Goal: Task Accomplishment & Management: Manage account settings

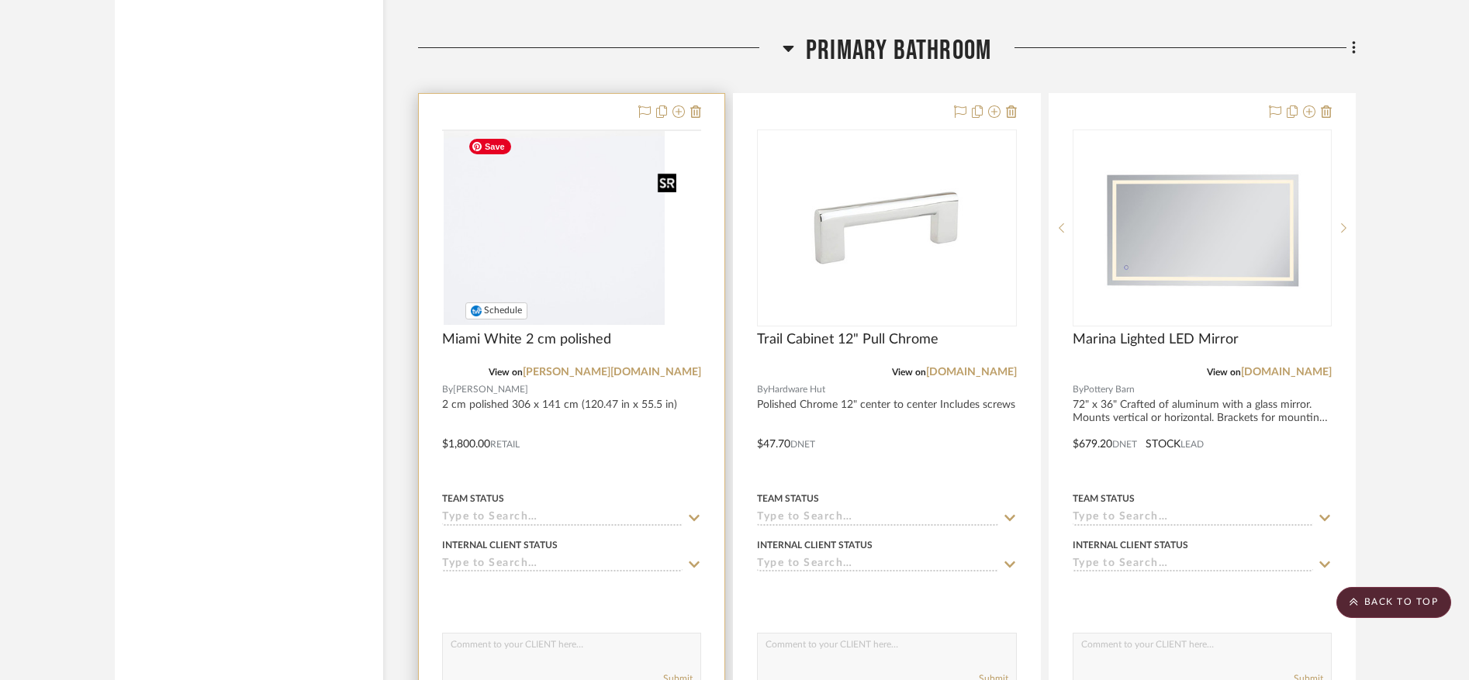
scroll to position [4712, 0]
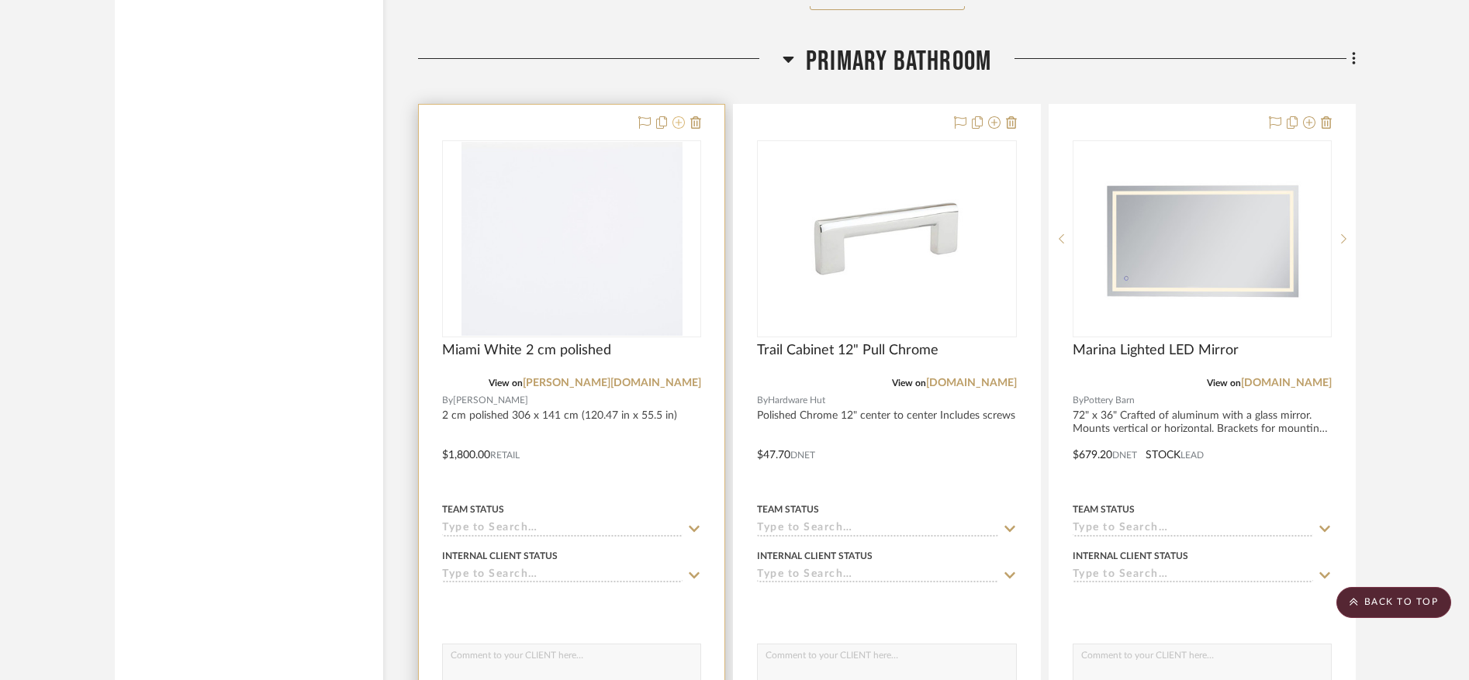
click at [677, 123] on icon at bounding box center [678, 122] width 12 height 12
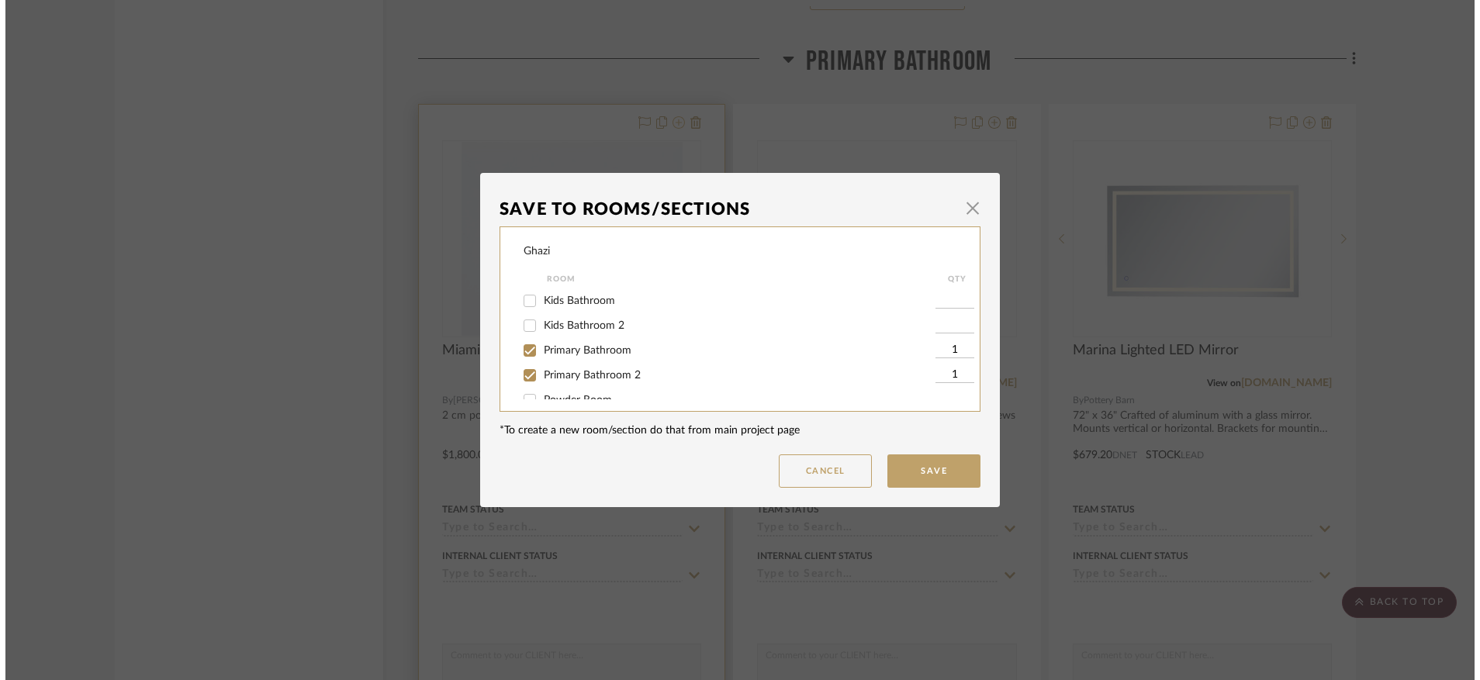
scroll to position [0, 0]
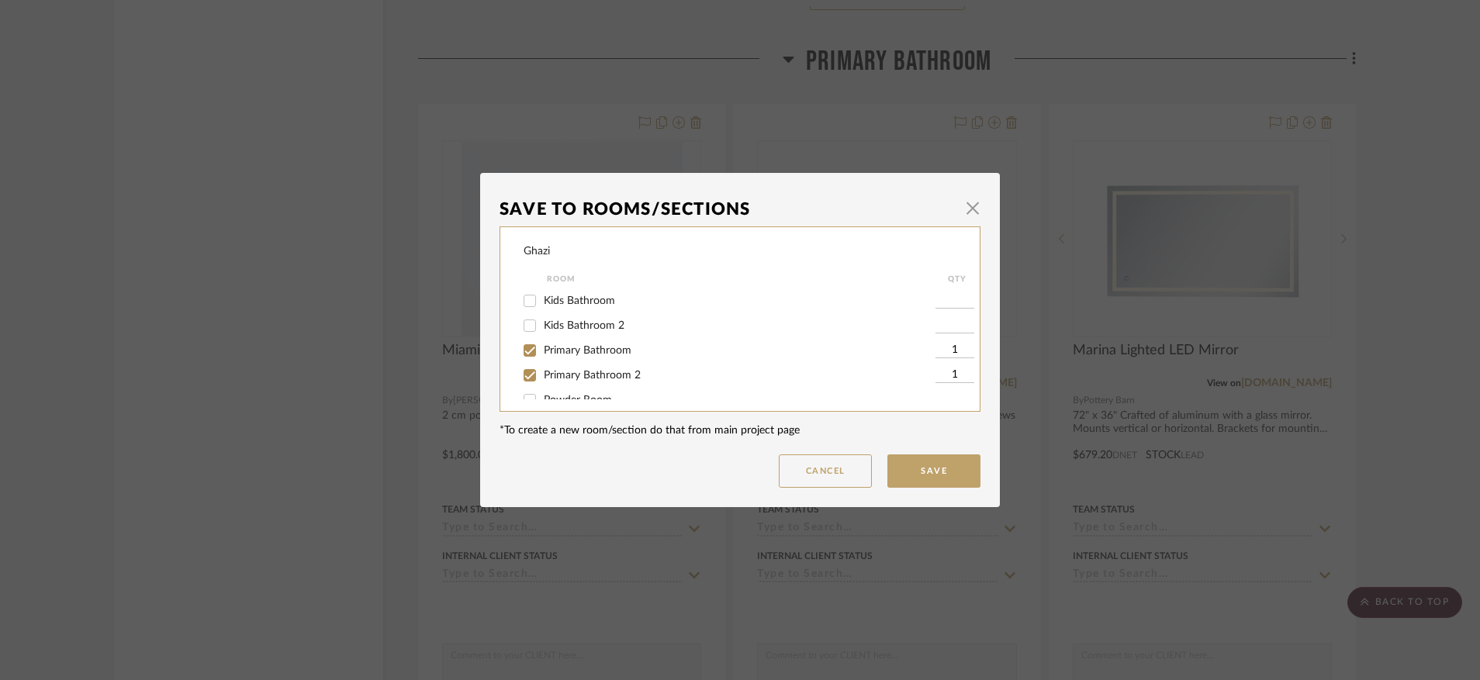
click at [599, 351] on span "Primary Bathroom" at bounding box center [588, 350] width 88 height 11
click at [542, 351] on input "Primary Bathroom" at bounding box center [529, 350] width 25 height 25
checkbox input "false"
click at [599, 378] on span "Primary Bathroom 2" at bounding box center [592, 375] width 97 height 11
click at [542, 378] on input "Primary Bathroom 2" at bounding box center [529, 375] width 25 height 25
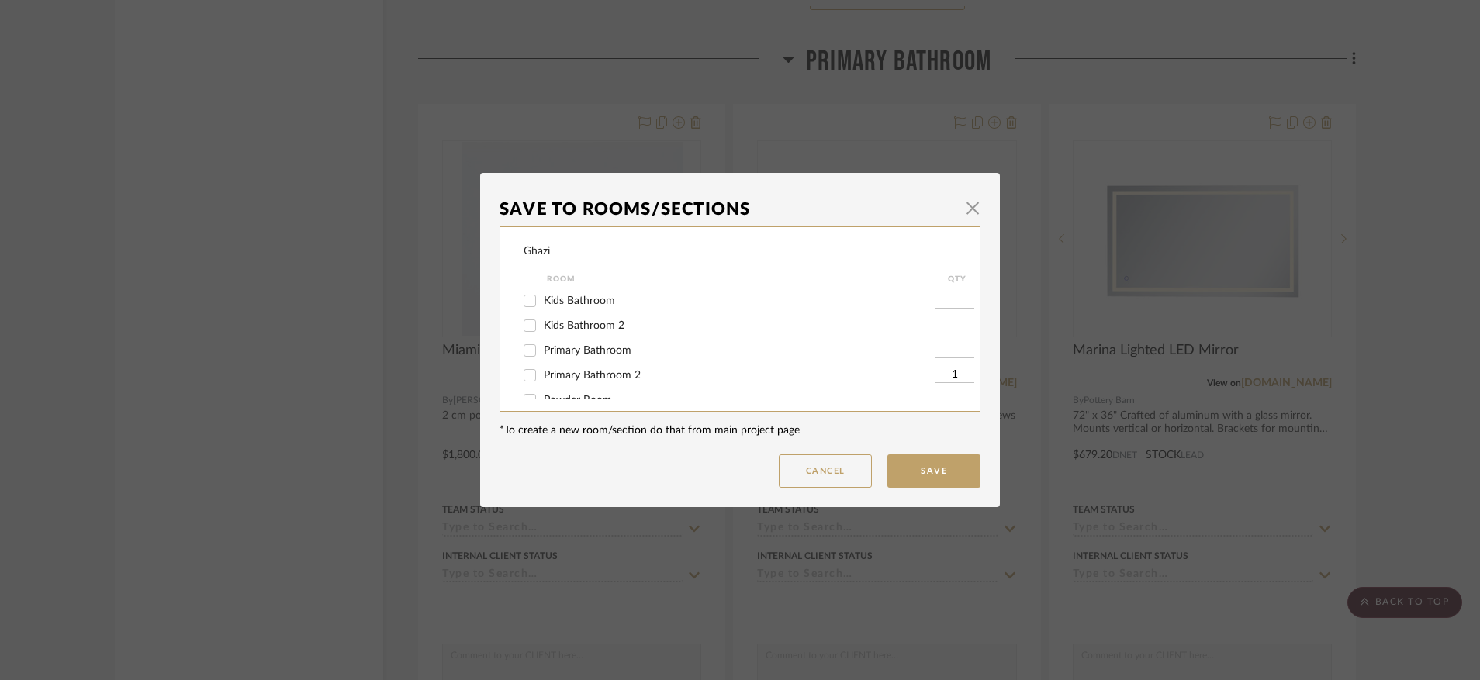
checkbox input "false"
click at [931, 465] on button "Save" at bounding box center [933, 470] width 93 height 33
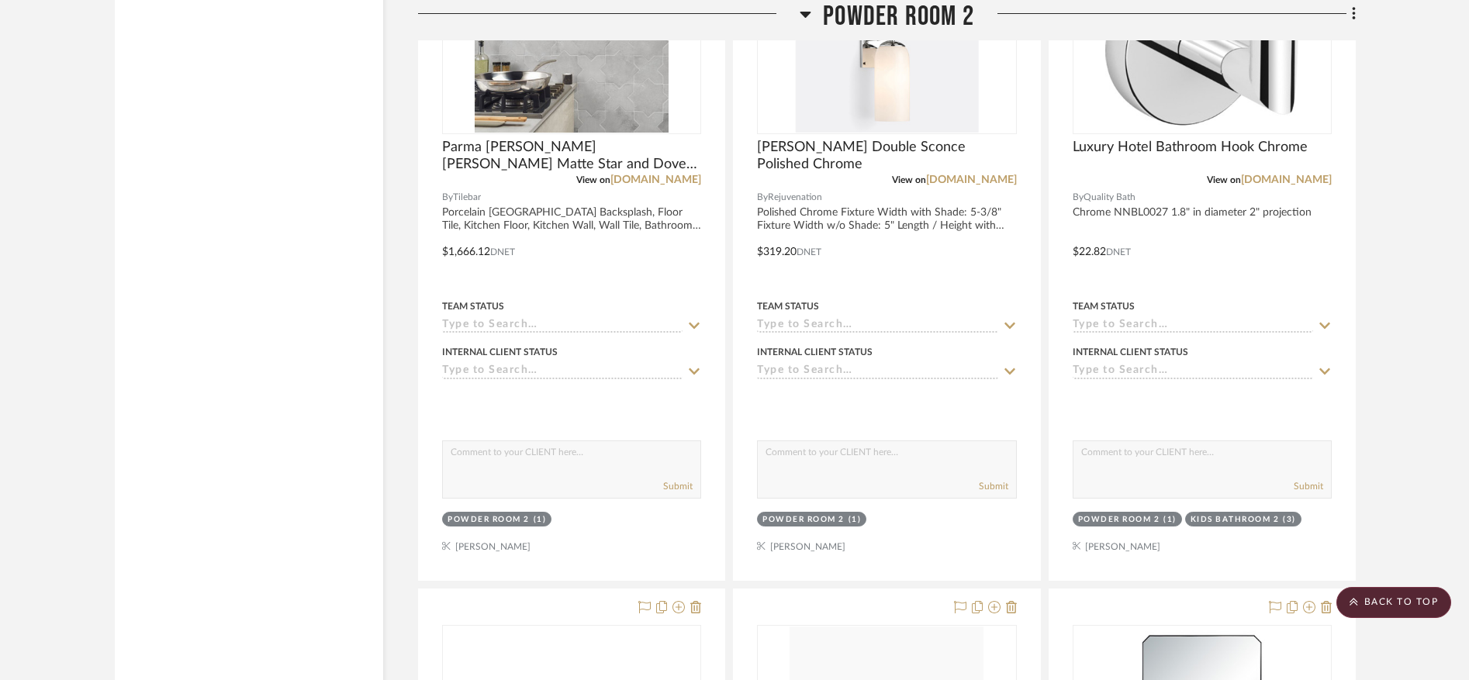
scroll to position [10616, 0]
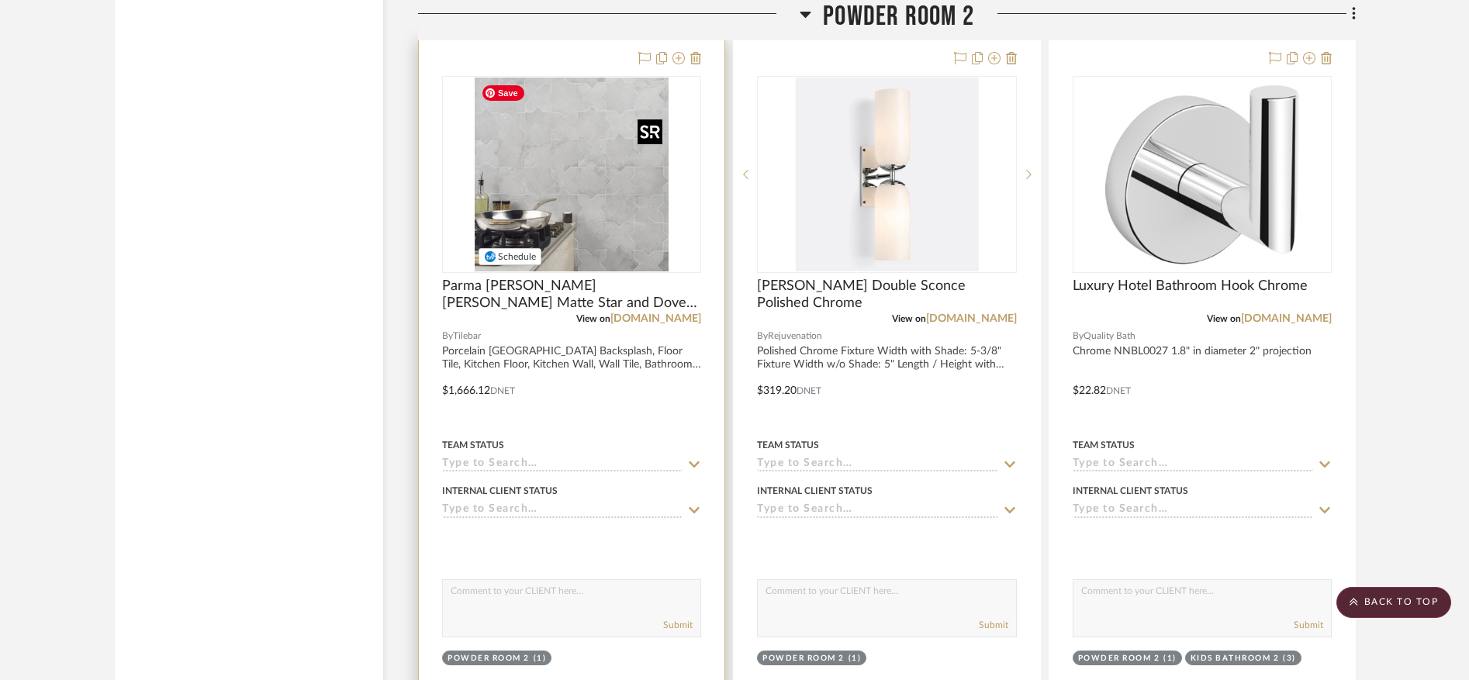
click at [0, 0] on img at bounding box center [0, 0] width 0 height 0
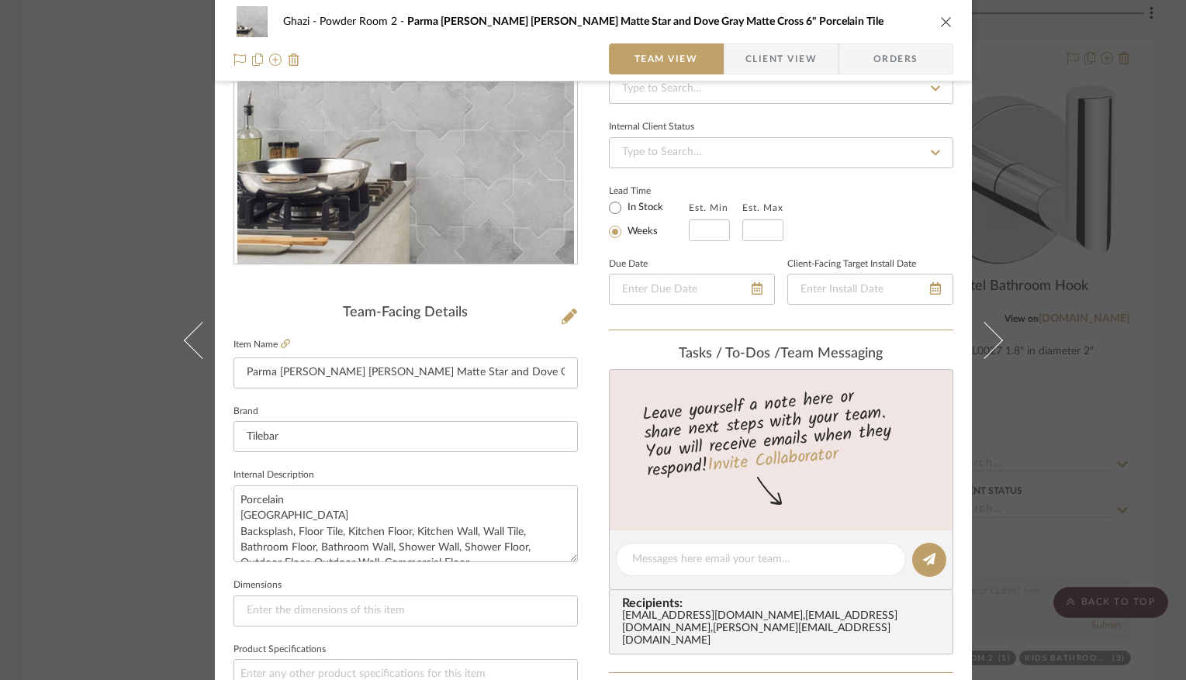
scroll to position [174, 0]
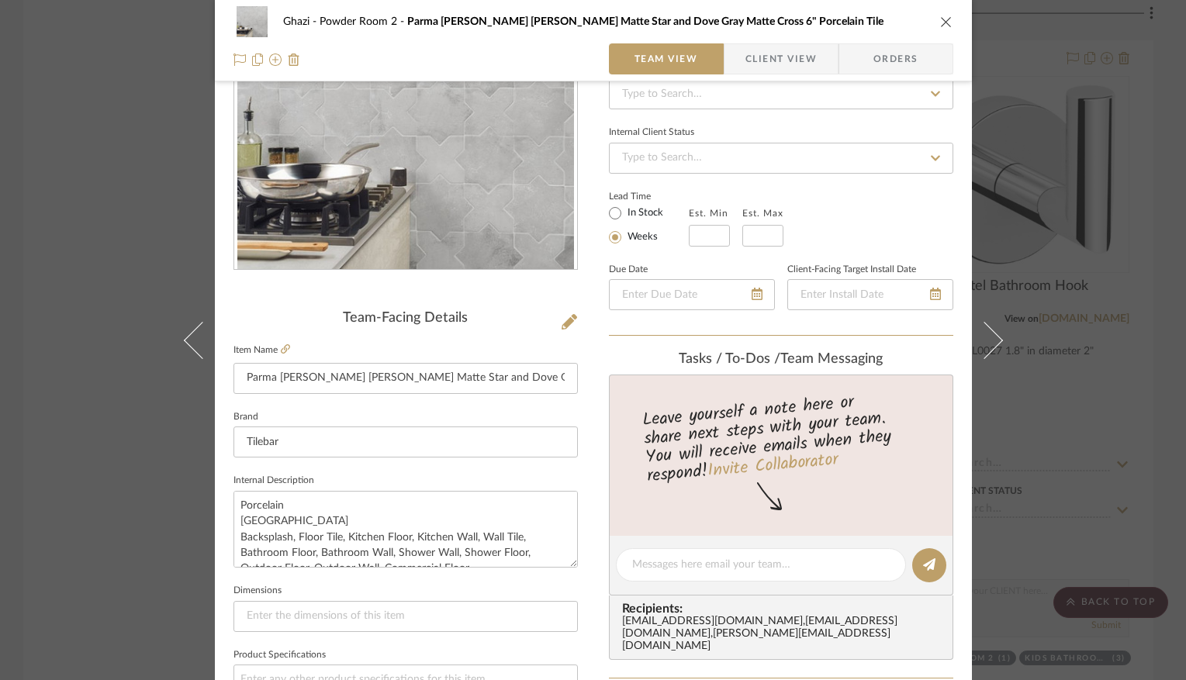
click at [940, 21] on icon "close" at bounding box center [946, 22] width 12 height 12
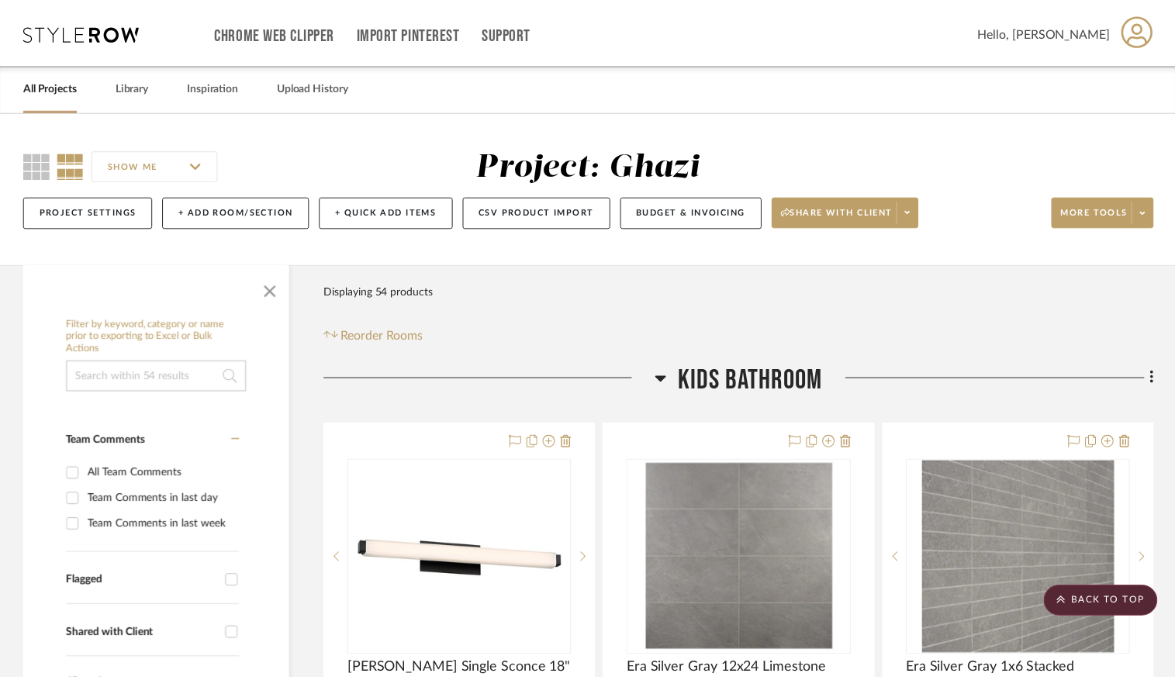
scroll to position [10616, 0]
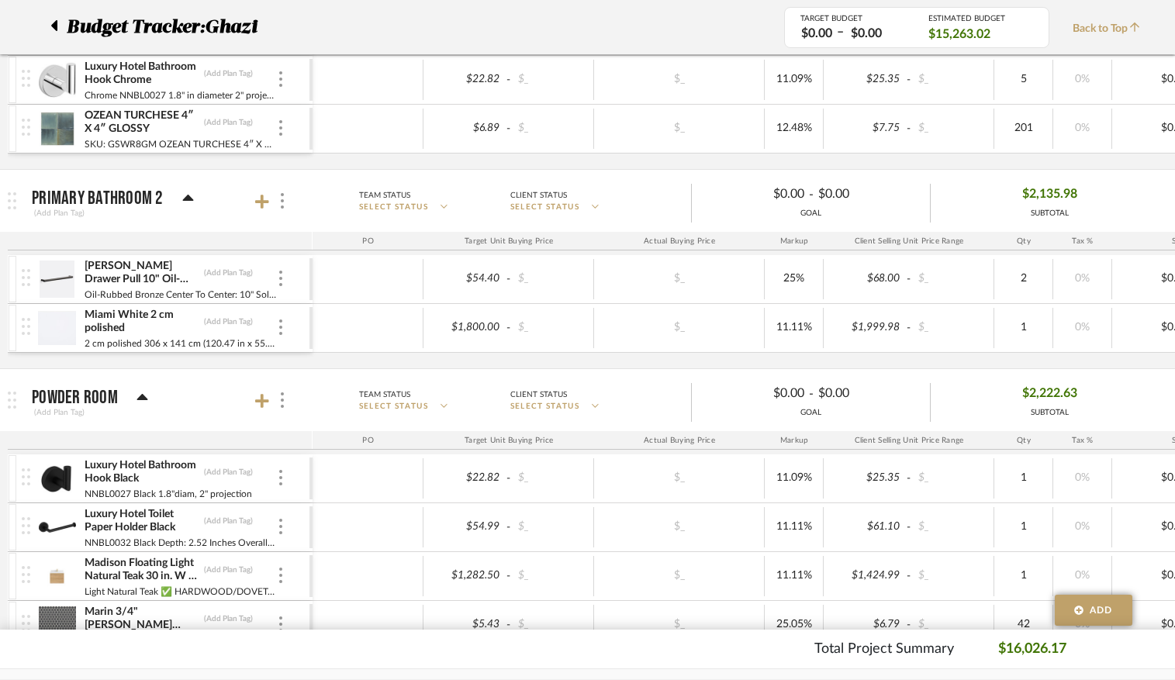
scroll to position [633, 0]
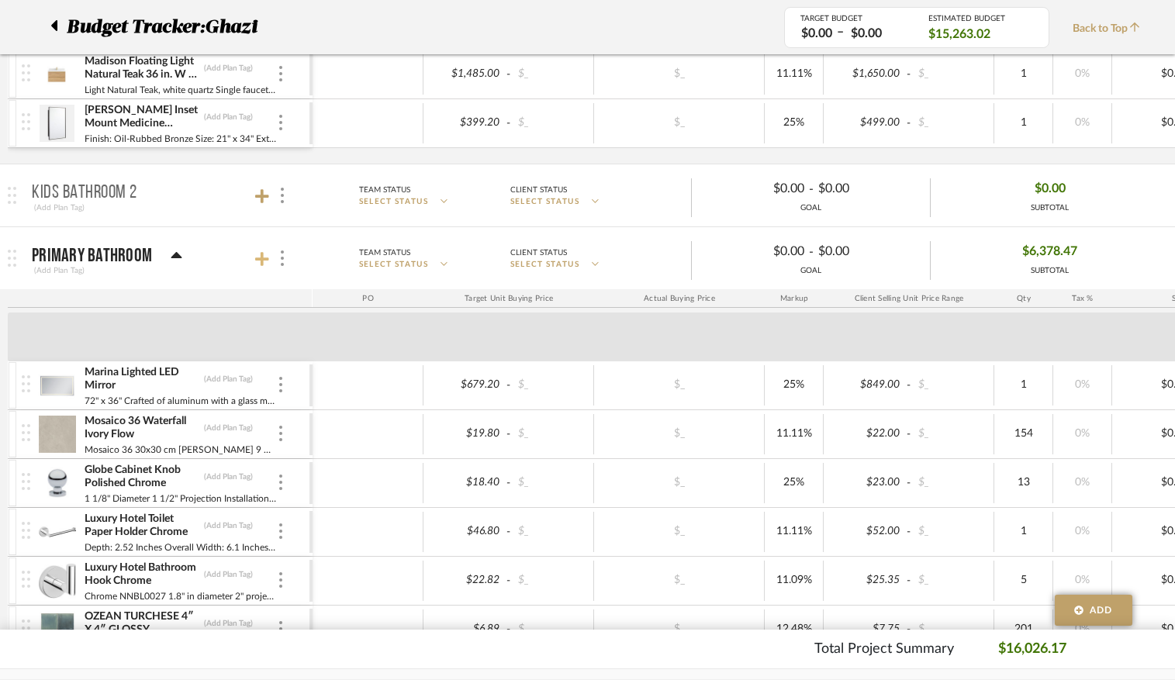
click at [262, 266] on icon at bounding box center [262, 259] width 14 height 14
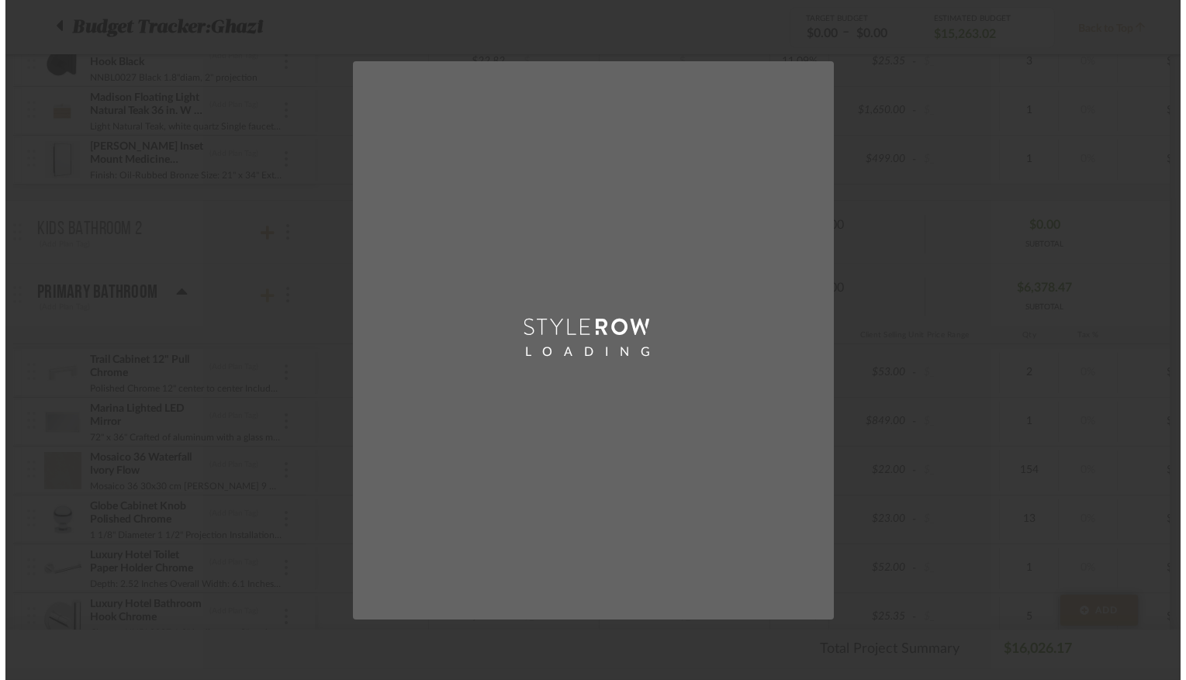
scroll to position [0, 0]
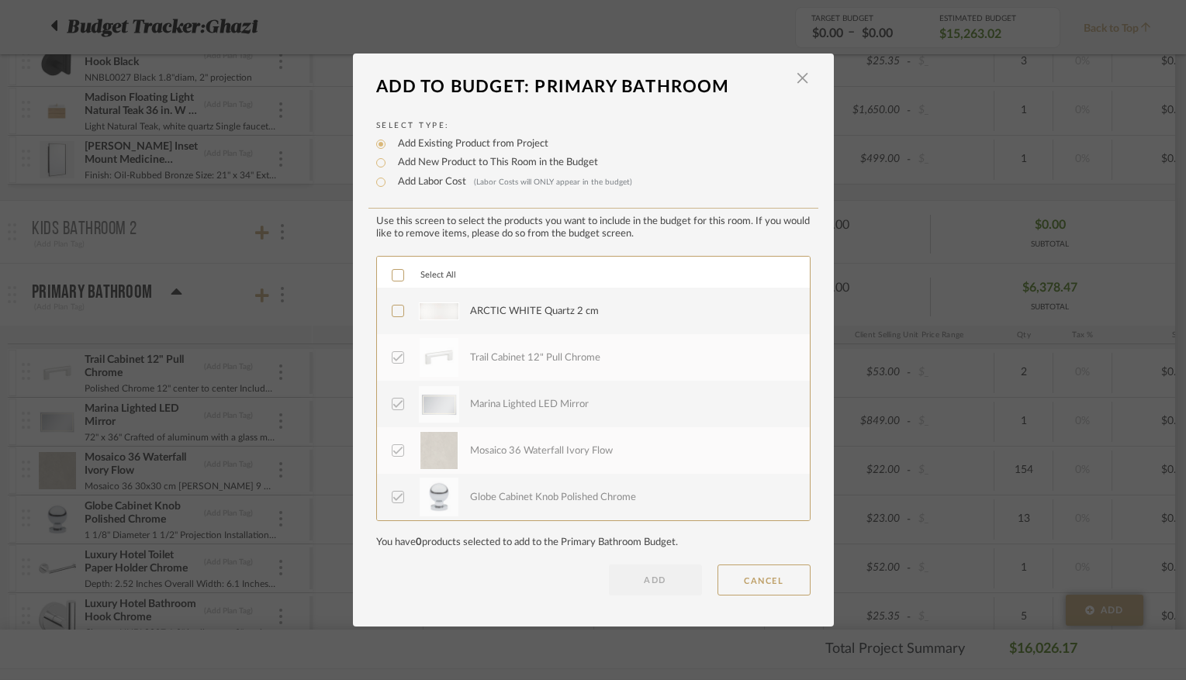
click at [396, 308] on icon at bounding box center [397, 311] width 11 height 11
click at [652, 589] on button "ADD" at bounding box center [655, 580] width 93 height 31
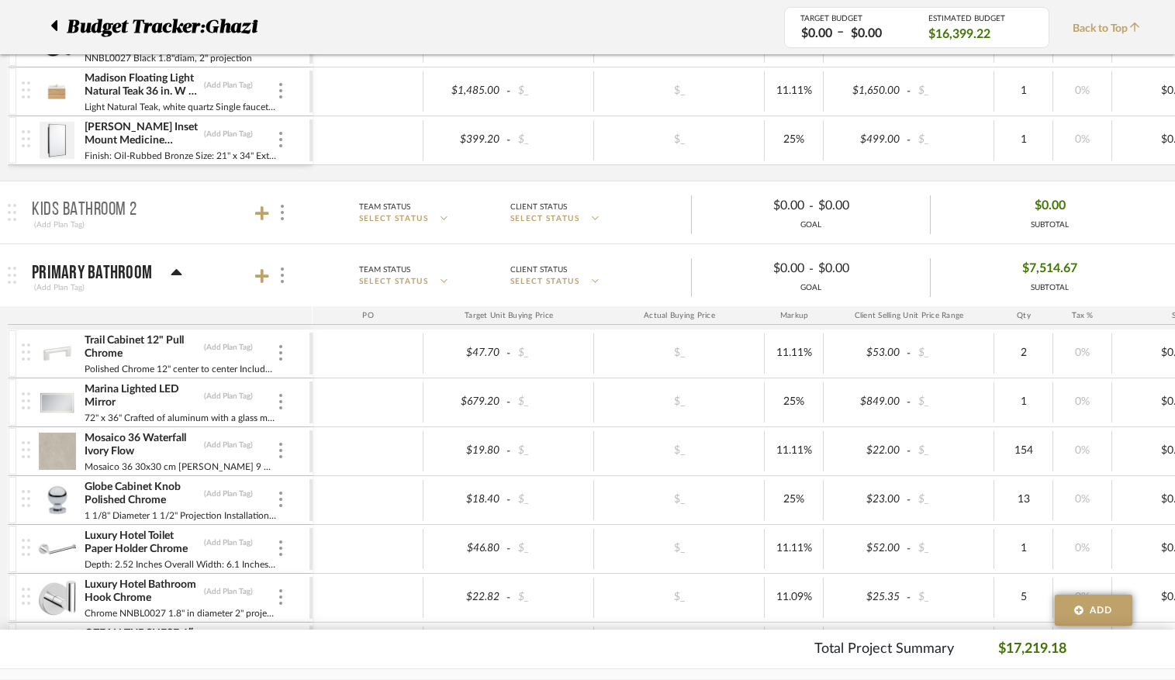
scroll to position [930, 0]
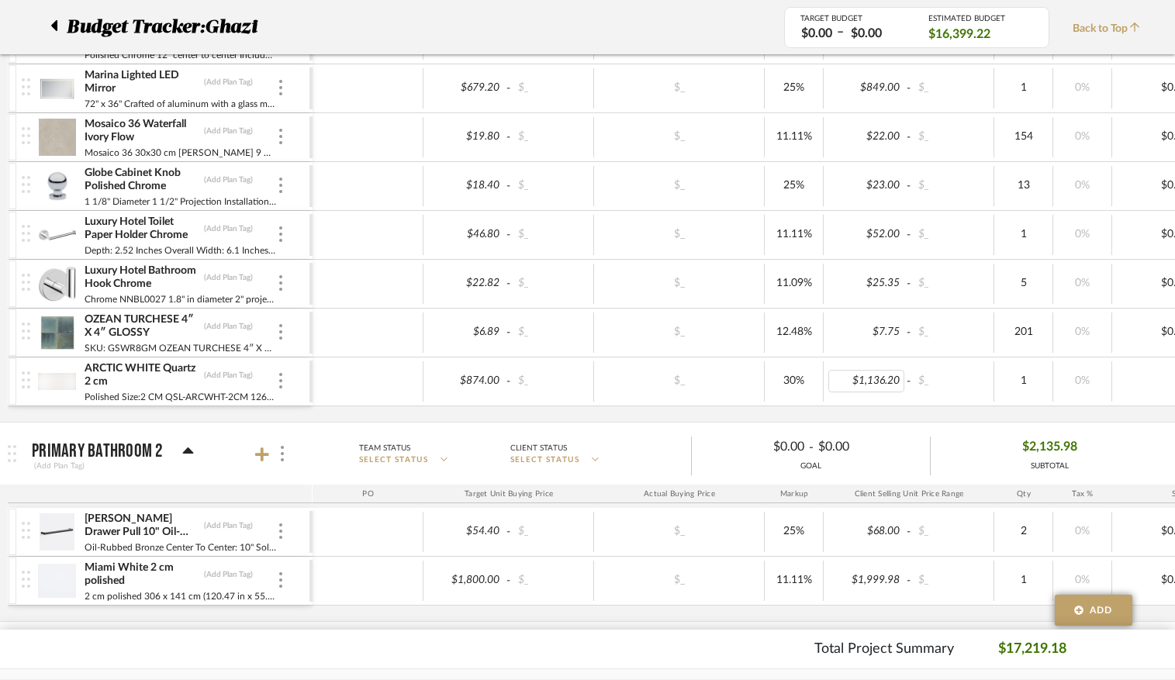
click at [869, 384] on div "$1,136.20" at bounding box center [866, 381] width 76 height 22
type input "1573"
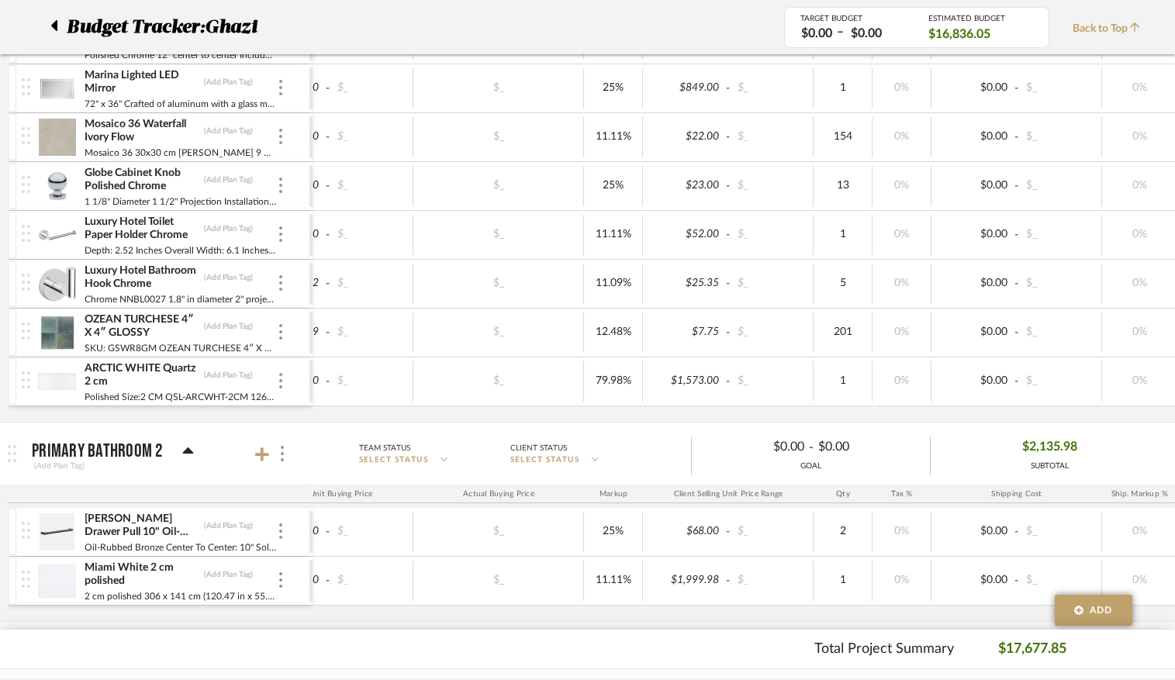
scroll to position [0, 0]
